Goal: Use online tool/utility: Use online tool/utility

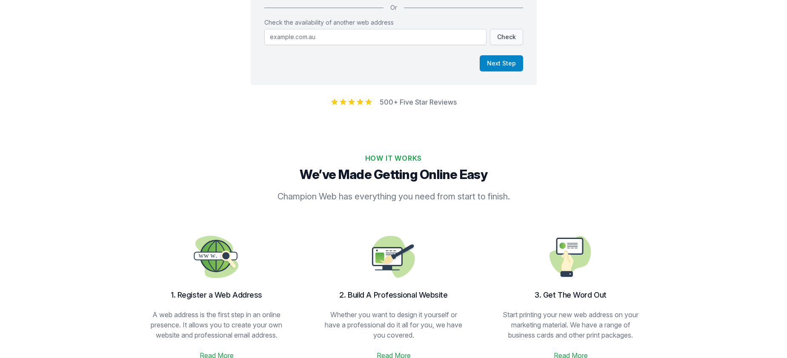
scroll to position [43, 0]
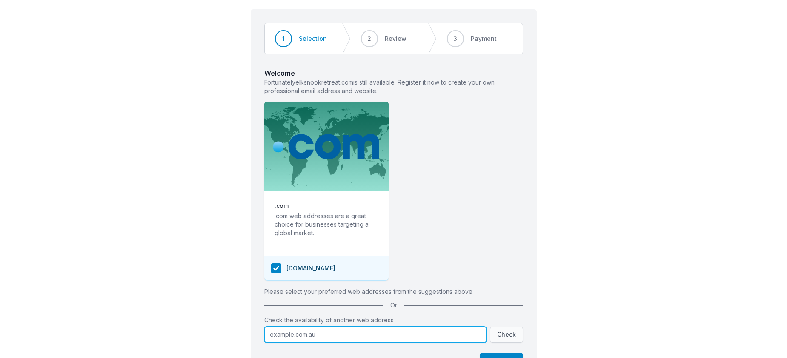
drag, startPoint x: 321, startPoint y: 334, endPoint x: 251, endPoint y: 331, distance: 70.3
click at [252, 333] on div "Step 1 of 3 Step 1 Step 2 Step 3 1 Selection 2 Review 3 Payment Welcome Fortuna…" at bounding box center [394, 196] width 286 height 374
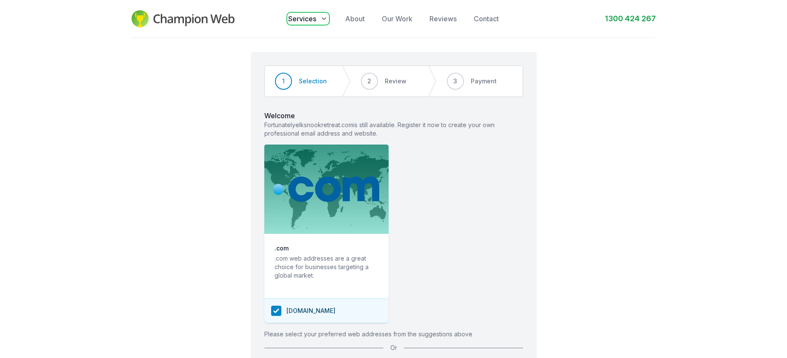
click at [323, 16] on icon "button" at bounding box center [324, 18] width 9 height 9
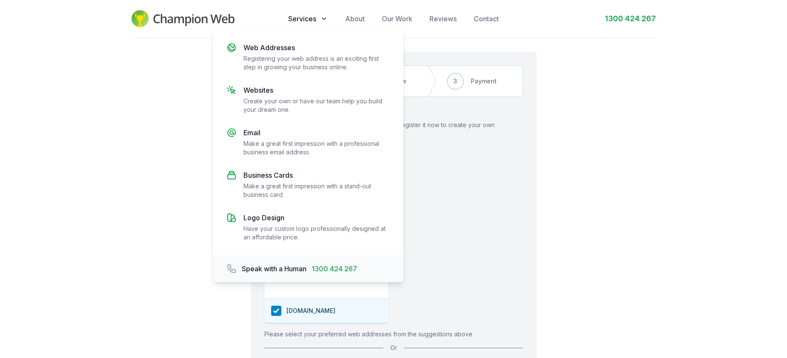
click at [639, 173] on div "Step 1 of 3 Step 1 Step 2 Step 3 1 Selection 2 Review 3 Payment Welcome Fortuna…" at bounding box center [393, 235] width 787 height 394
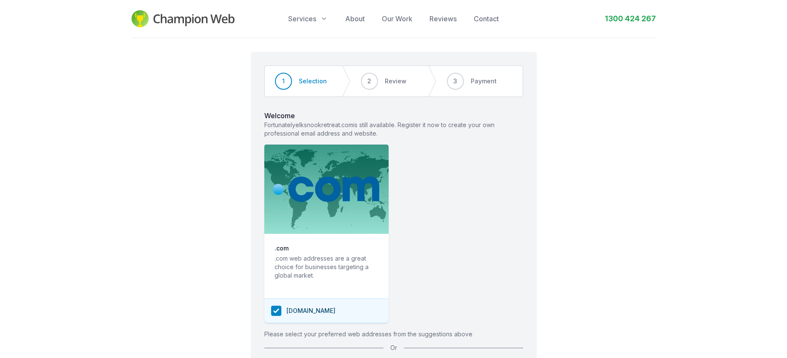
drag, startPoint x: 635, startPoint y: 184, endPoint x: 589, endPoint y: 141, distance: 62.9
click at [635, 184] on div "Step 1 of 3 Step 1 Step 2 Step 3 1 Selection 2 Review 3 Payment Welcome Fortuna…" at bounding box center [393, 235] width 787 height 394
drag, startPoint x: 191, startPoint y: 165, endPoint x: 154, endPoint y: 132, distance: 48.8
click at [154, 132] on div "Step 1 of 3 Step 1 Step 2 Step 3 1 Selection 2 Review 3 Payment Welcome Fortuna…" at bounding box center [393, 235] width 787 height 394
drag, startPoint x: 202, startPoint y: 168, endPoint x: 190, endPoint y: 129, distance: 40.4
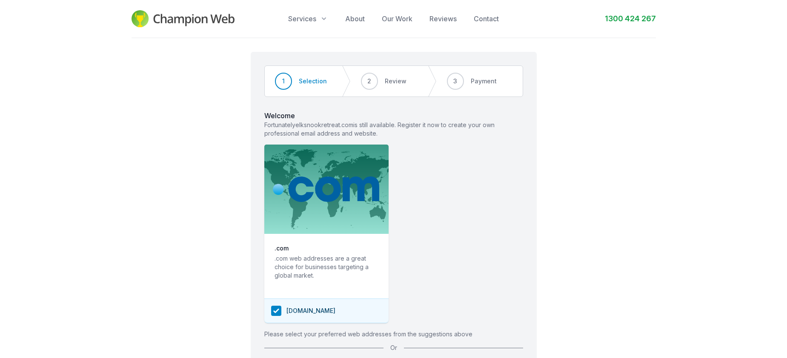
click at [177, 132] on div "Step 1 of 3 Step 1 Step 2 Step 3 1 Selection 2 Review 3 Payment Welcome Fortuna…" at bounding box center [393, 235] width 787 height 394
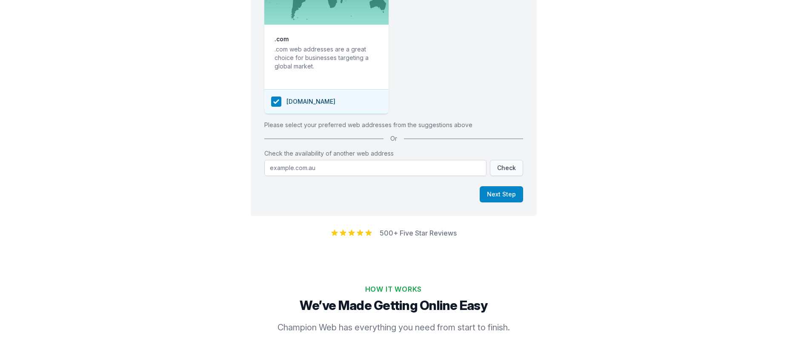
scroll to position [213, 0]
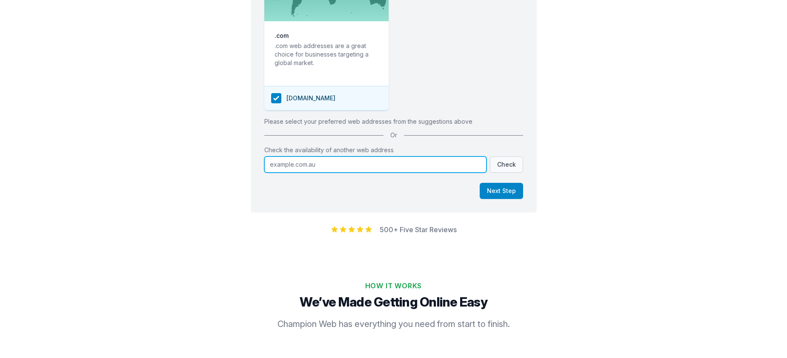
drag, startPoint x: 327, startPoint y: 167, endPoint x: 229, endPoint y: 165, distance: 98.8
click at [229, 165] on div "Step 1 of 3 Step 1 Step 2 Step 3 1 Selection 2 Review 3 Payment Welcome Fortuna…" at bounding box center [393, 23] width 787 height 394
click at [329, 162] on input "Check the availability of another web address" at bounding box center [375, 165] width 222 height 16
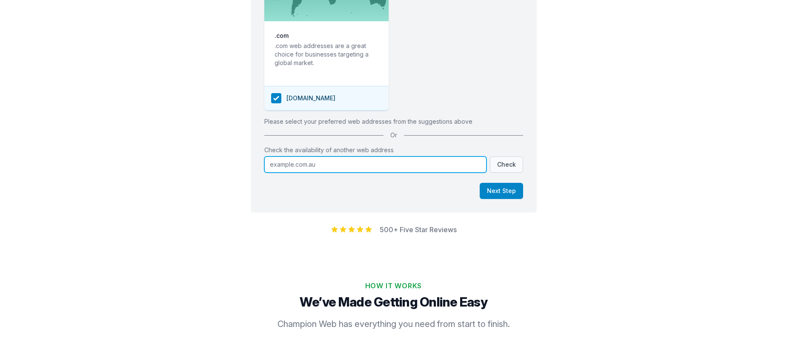
drag, startPoint x: 269, startPoint y: 166, endPoint x: 320, endPoint y: 160, distance: 50.6
click at [321, 160] on input "Check the availability of another web address" at bounding box center [375, 165] width 222 height 16
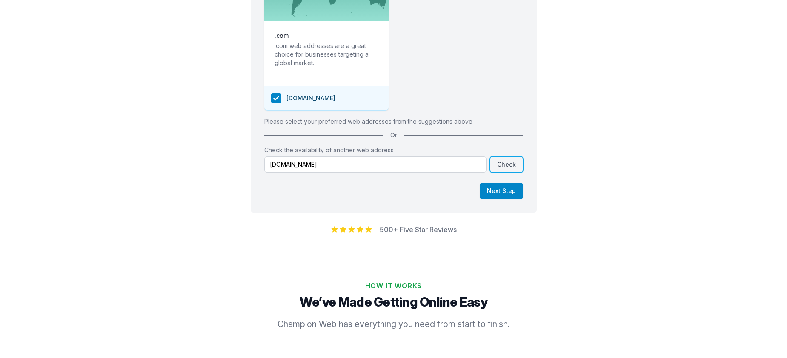
click at [513, 161] on button "Check" at bounding box center [506, 165] width 33 height 16
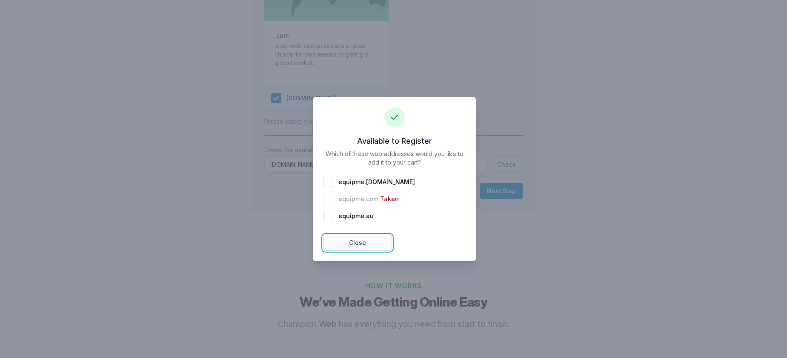
click at [354, 240] on button "Close" at bounding box center [357, 243] width 69 height 16
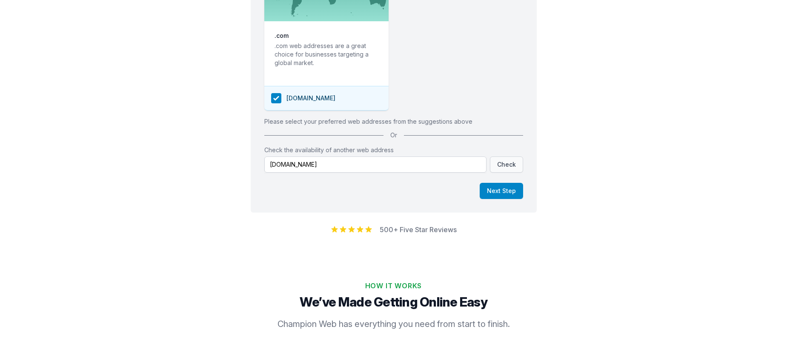
drag, startPoint x: 620, startPoint y: 241, endPoint x: 210, endPoint y: 195, distance: 412.4
click at [210, 195] on div "Step 1 of 3 Step 1 Step 2 Step 3 1 Selection 2 Review 3 Payment Welcome Fortuna…" at bounding box center [393, 23] width 787 height 394
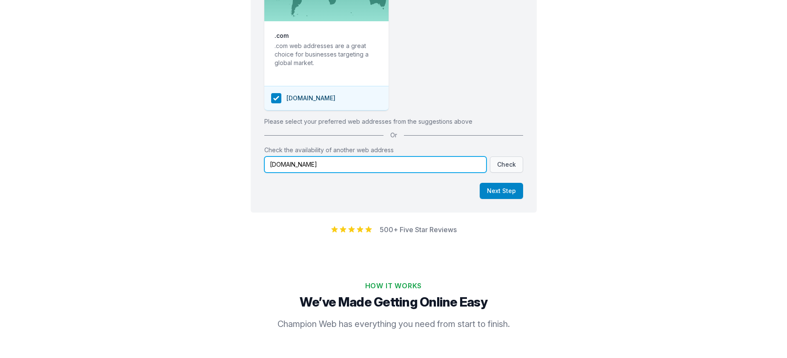
click at [293, 167] on input "[DOMAIN_NAME]" at bounding box center [375, 165] width 222 height 16
type input "[DOMAIN_NAME]"
